Goal: Transaction & Acquisition: Purchase product/service

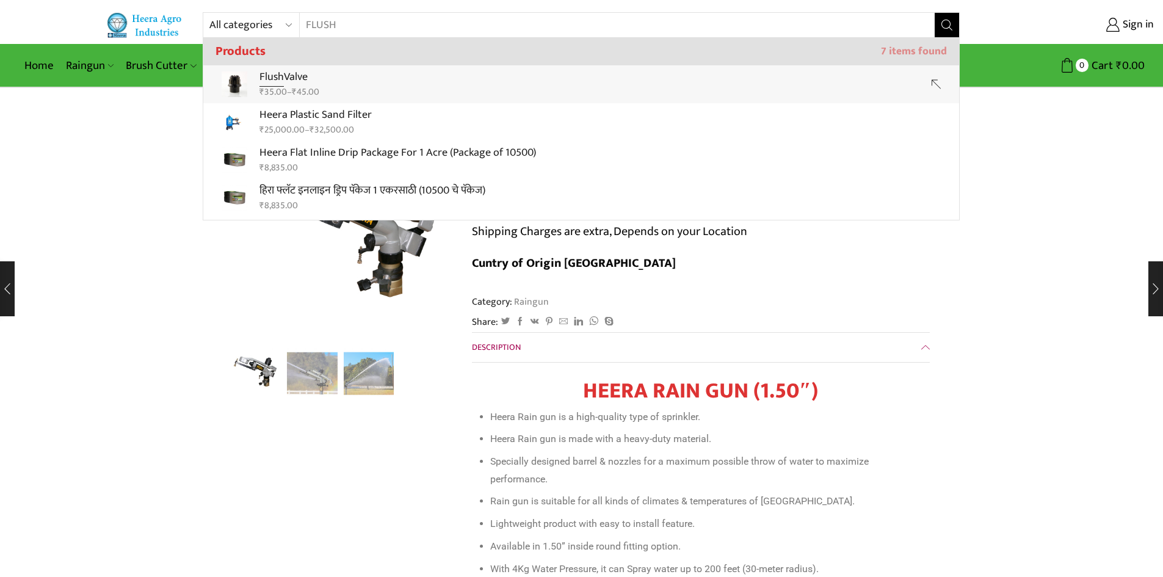
click at [335, 87] on link "Flush Valve ₹ 35.00 – ₹ 45.00" at bounding box center [581, 84] width 756 height 38
type input "Flush Valve"
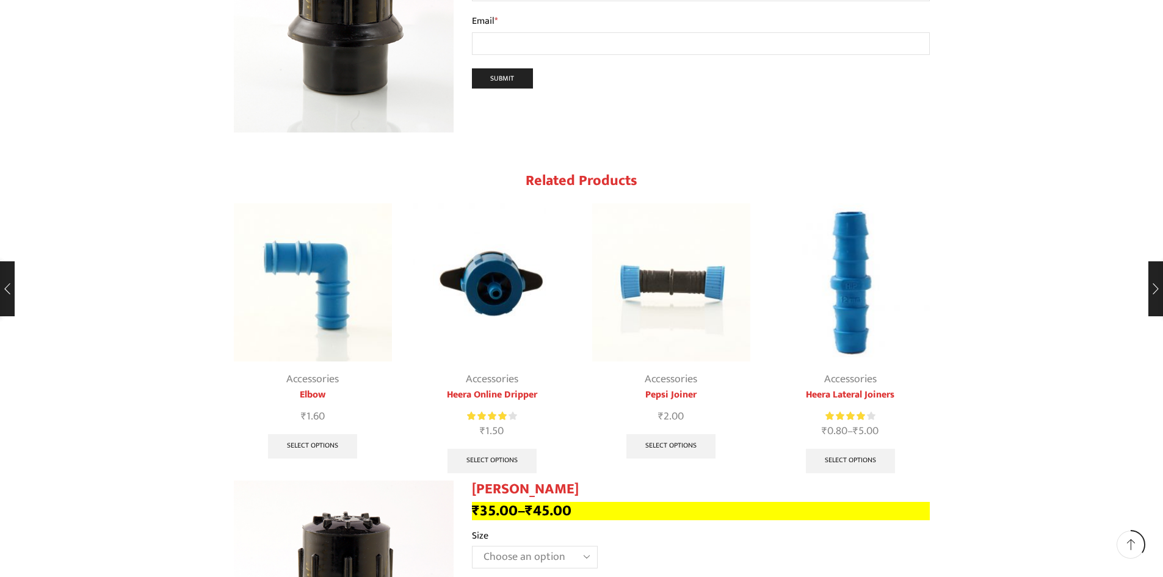
scroll to position [1404, 0]
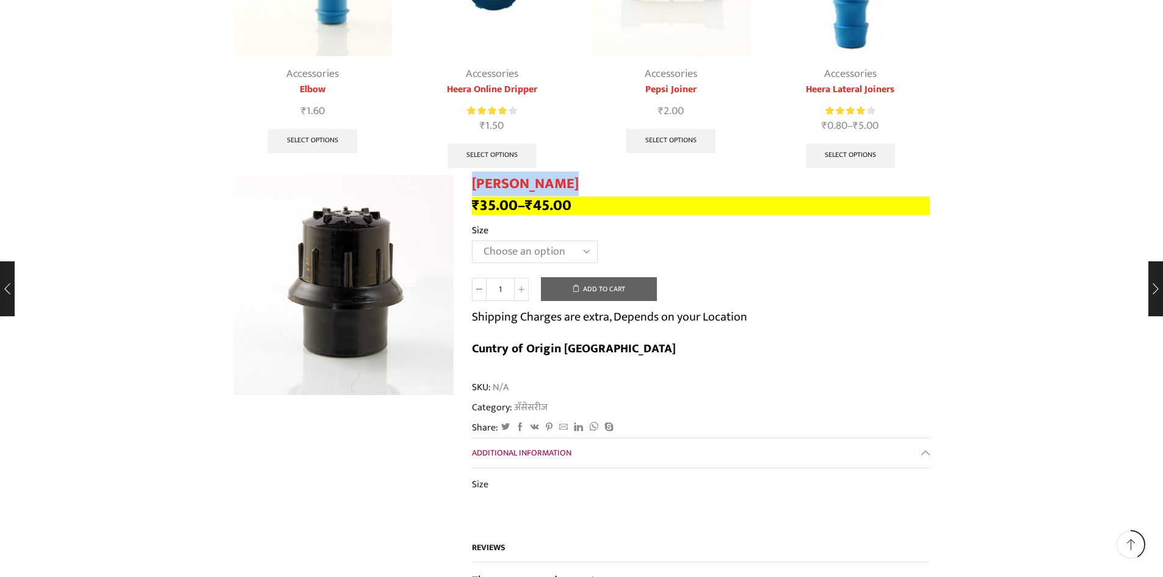
drag, startPoint x: 473, startPoint y: 153, endPoint x: 552, endPoint y: 154, distance: 78.8
click at [552, 175] on h1 "फ्लश व्हाॅल्व" at bounding box center [701, 184] width 458 height 18
copy h1 "फ्लश व्हाॅल्व"
